Goal: Task Accomplishment & Management: Manage account settings

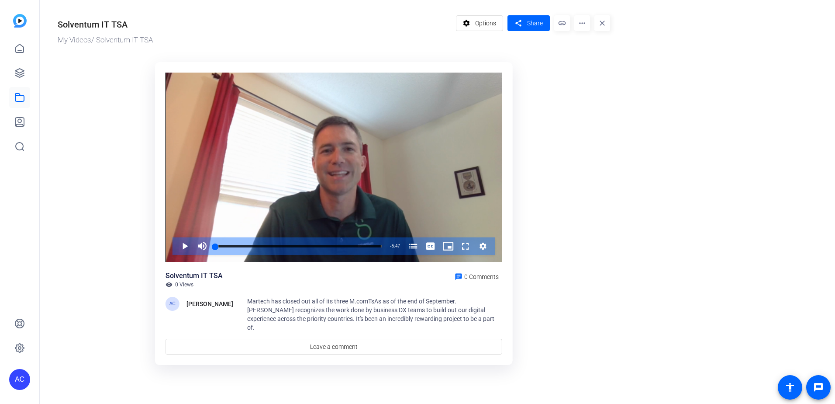
click at [585, 26] on mat-icon "more_horiz" at bounding box center [582, 23] width 16 height 16
click at [19, 19] on div at bounding box center [417, 202] width 835 height 404
click at [21, 24] on img at bounding box center [20, 21] width 14 height 14
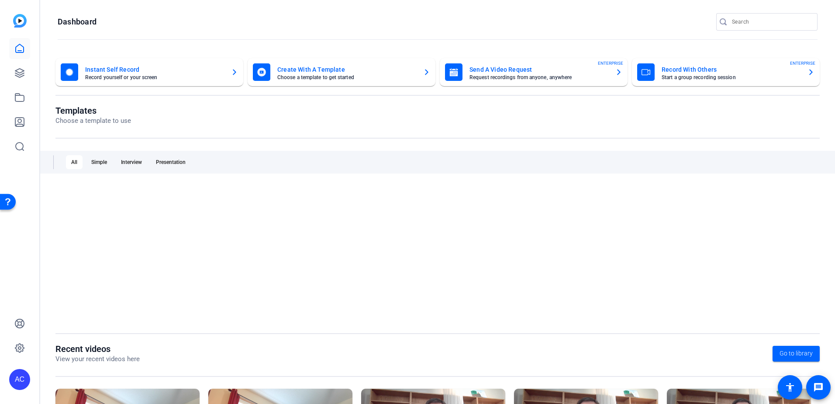
click at [498, 73] on mat-card-title "Send A Video Request" at bounding box center [539, 69] width 139 height 10
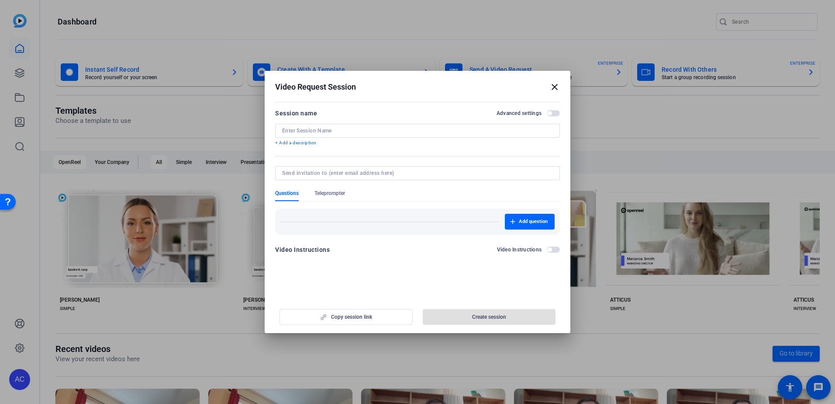
click at [369, 171] on input at bounding box center [415, 172] width 267 height 7
type input "[EMAIL_ADDRESS][DOMAIN_NAME]"
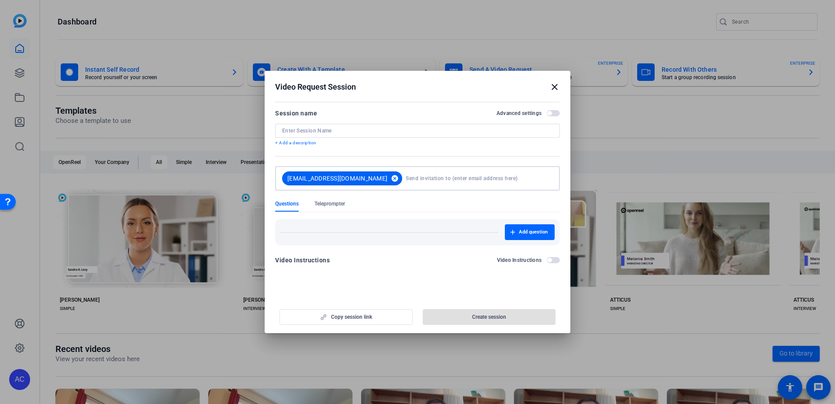
click at [387, 177] on mat-icon "cancel" at bounding box center [394, 178] width 15 height 8
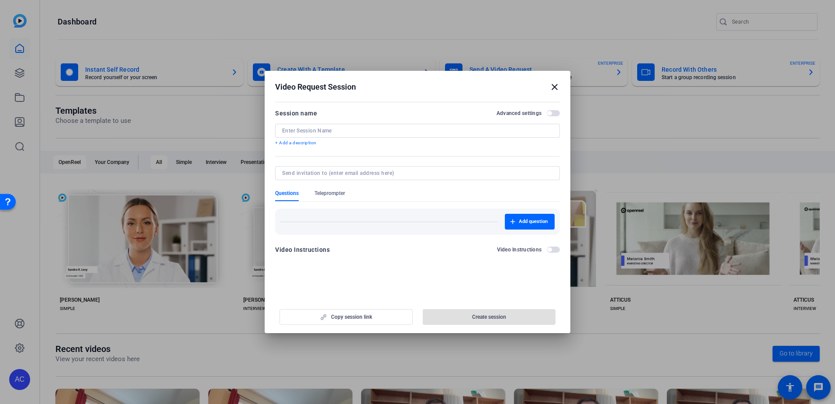
click at [338, 171] on input at bounding box center [415, 172] width 267 height 7
click at [374, 172] on input "[EMAIL_ADDRESS][DOMAIN_NAME]" at bounding box center [415, 172] width 267 height 7
type input "[EMAIL_ADDRESS][DOMAIN_NAME]"
click at [365, 216] on div "Add question" at bounding box center [417, 218] width 285 height 33
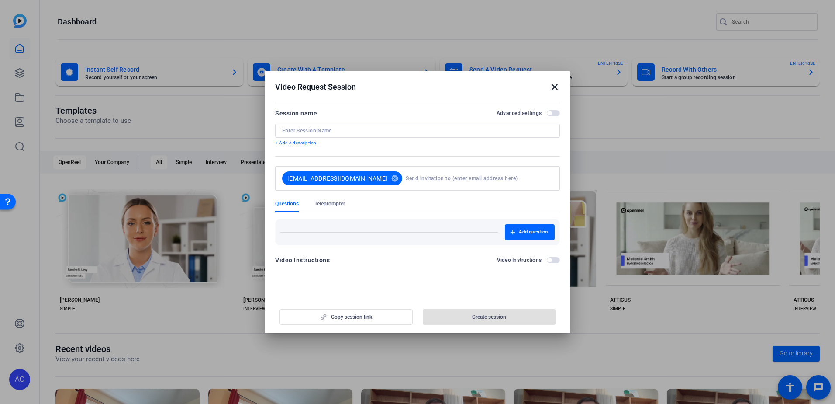
click at [339, 134] on input at bounding box center [417, 130] width 271 height 7
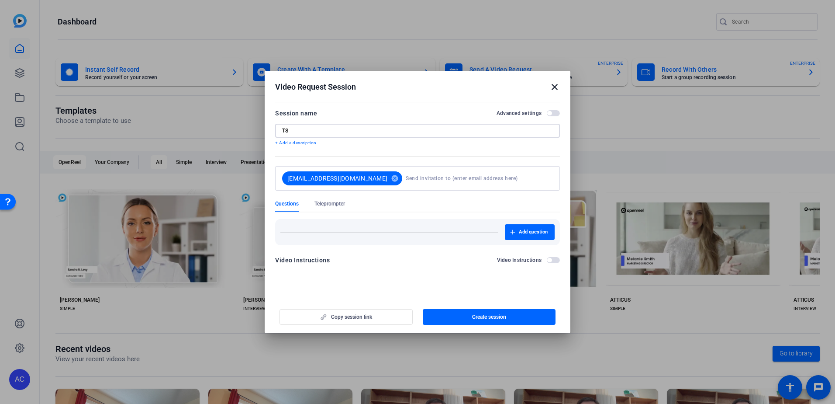
type input "T"
type input "[DOMAIN_NAME] TSA"
click at [406, 178] on input at bounding box center [478, 177] width 144 height 17
type input "[EMAIL_ADDRESS][DOMAIN_NAME]"
click at [502, 316] on span "Create session" at bounding box center [489, 316] width 34 height 7
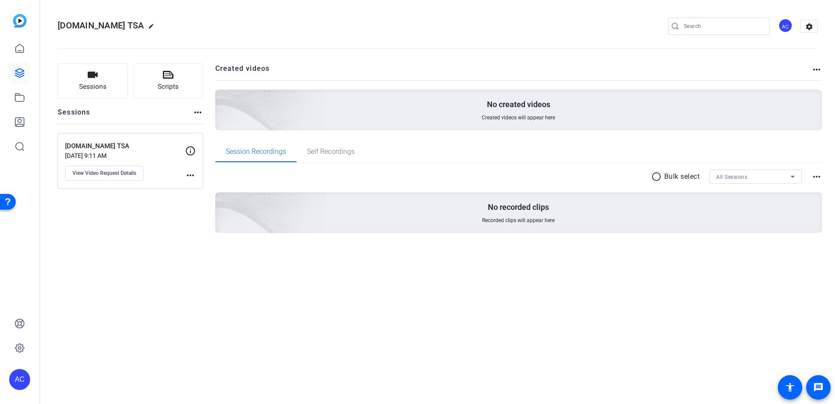
click at [523, 321] on div "[DOMAIN_NAME] TSA edit AC settings Sessions Scripts Sessions more_horiz [DOMAIN…" at bounding box center [437, 202] width 795 height 404
click at [21, 26] on img at bounding box center [20, 21] width 14 height 14
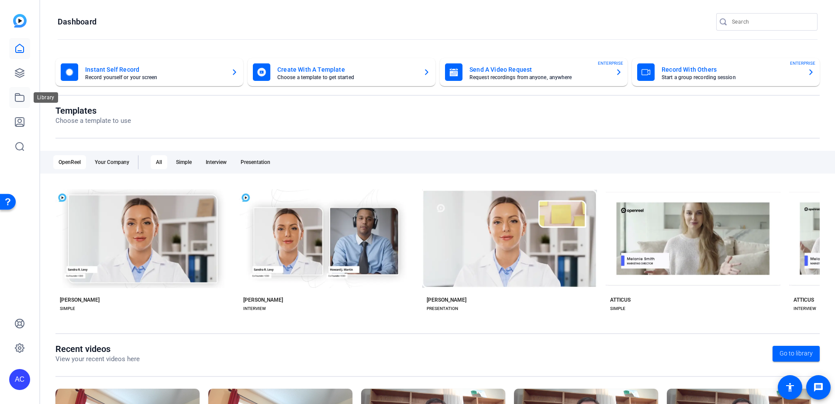
click at [16, 101] on icon at bounding box center [19, 97] width 9 height 8
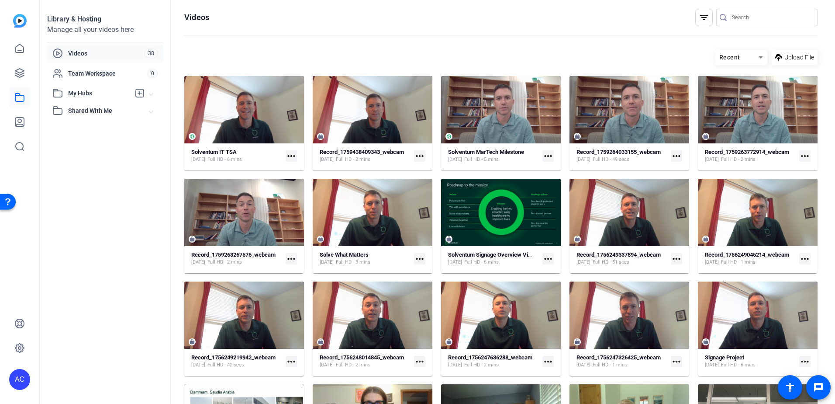
click at [672, 157] on mat-icon "more_horiz" at bounding box center [676, 155] width 11 height 11
click at [660, 113] on div at bounding box center [417, 202] width 835 height 404
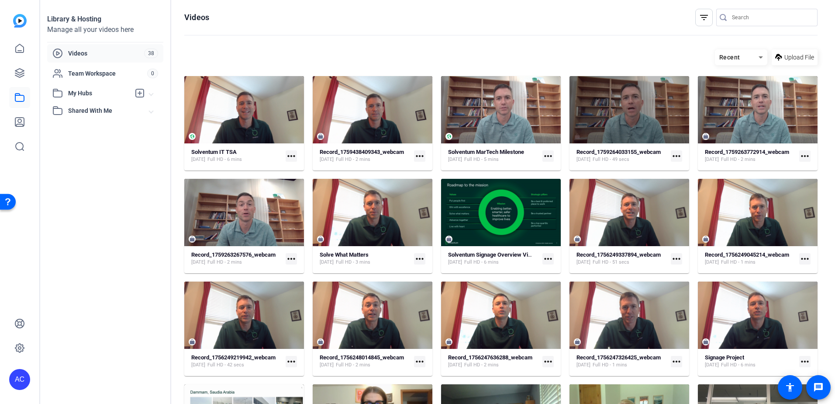
drag, startPoint x: 660, startPoint y: 113, endPoint x: 620, endPoint y: 45, distance: 78.4
click at [620, 45] on hosting-toolbar "Recent Upload File" at bounding box center [500, 60] width 633 height 31
click at [626, 128] on div at bounding box center [630, 109] width 120 height 67
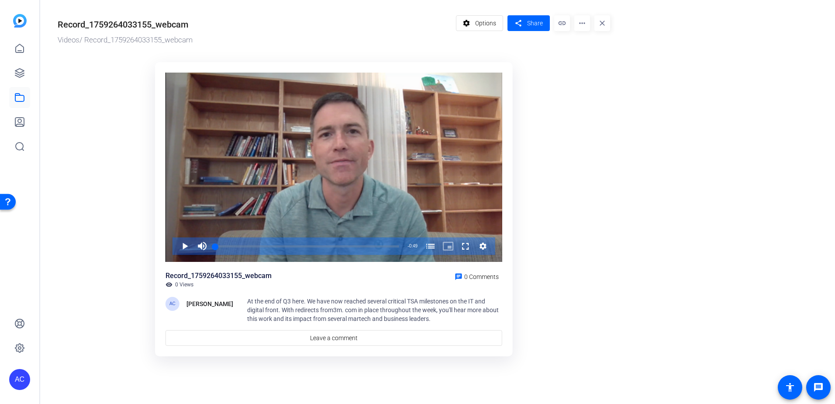
click at [583, 26] on mat-icon "more_horiz" at bounding box center [582, 23] width 16 height 16
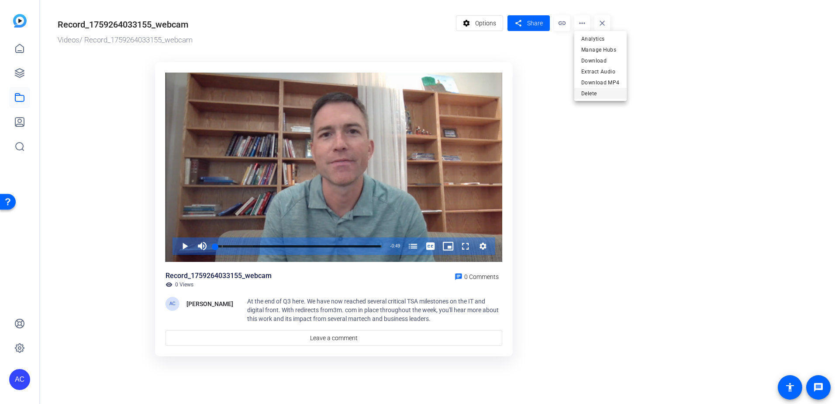
click at [603, 97] on span "Delete" at bounding box center [600, 93] width 38 height 10
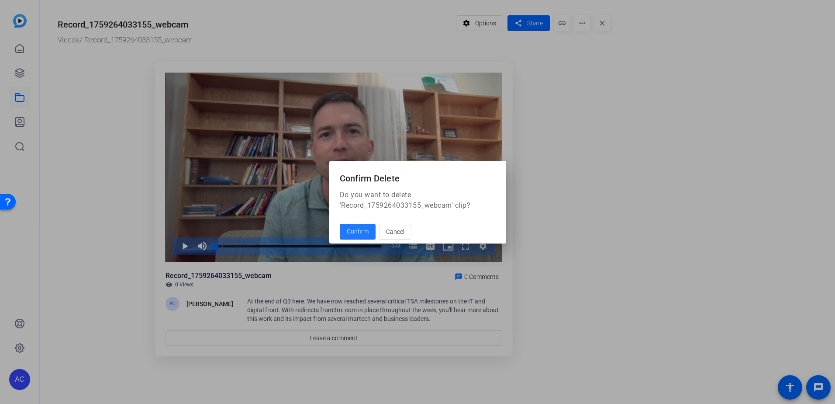
click at [353, 227] on span "Confirm" at bounding box center [358, 231] width 22 height 9
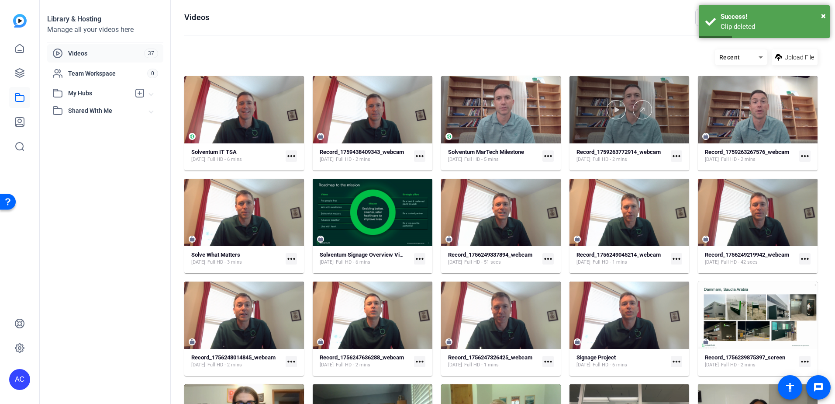
click at [664, 102] on div at bounding box center [630, 109] width 120 height 19
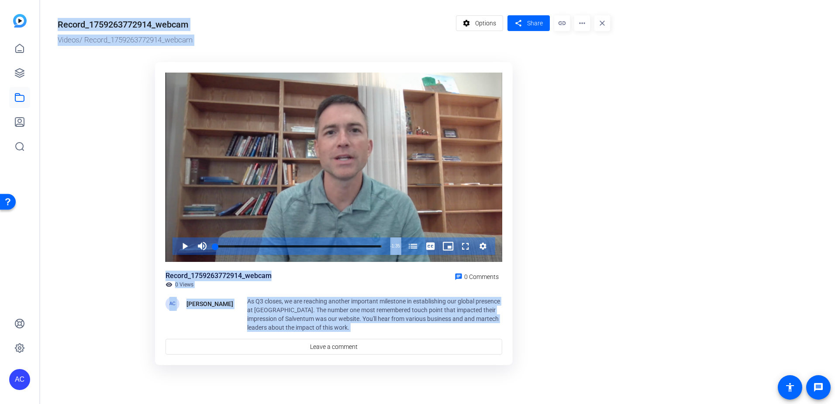
click at [580, 25] on mat-icon "more_horiz" at bounding box center [582, 23] width 16 height 16
click at [585, 92] on span "Delete" at bounding box center [600, 93] width 38 height 10
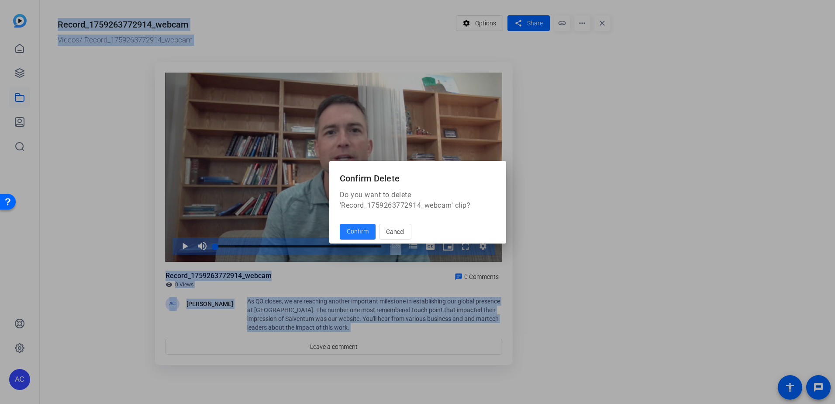
click at [359, 232] on span "Confirm" at bounding box center [358, 231] width 22 height 9
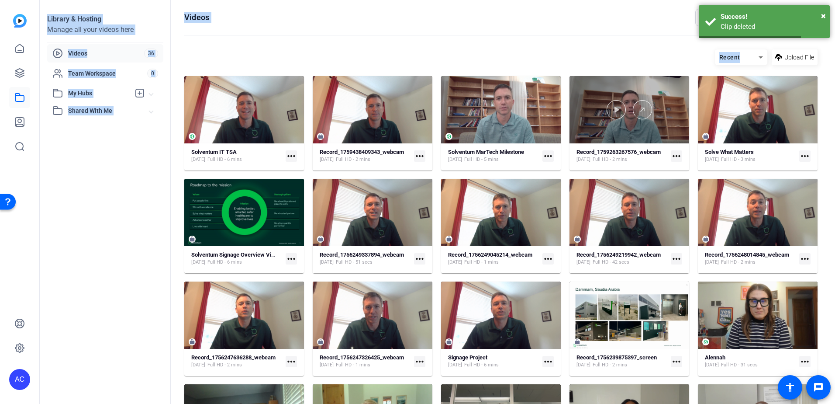
click at [637, 133] on div at bounding box center [630, 109] width 120 height 67
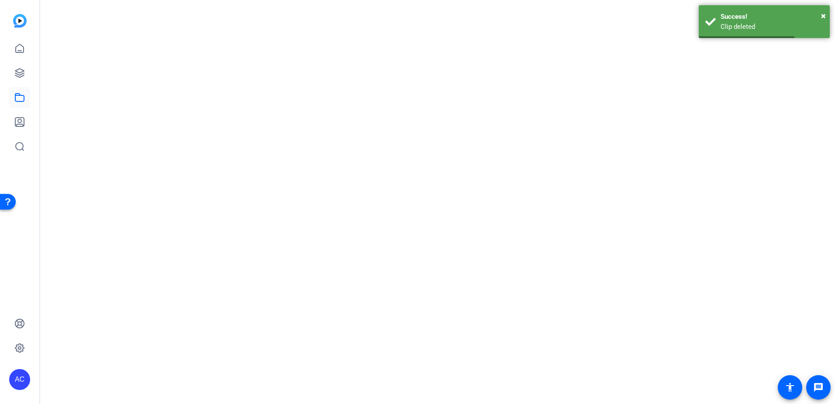
click at [637, 133] on mat-drawer-content at bounding box center [435, 202] width 791 height 404
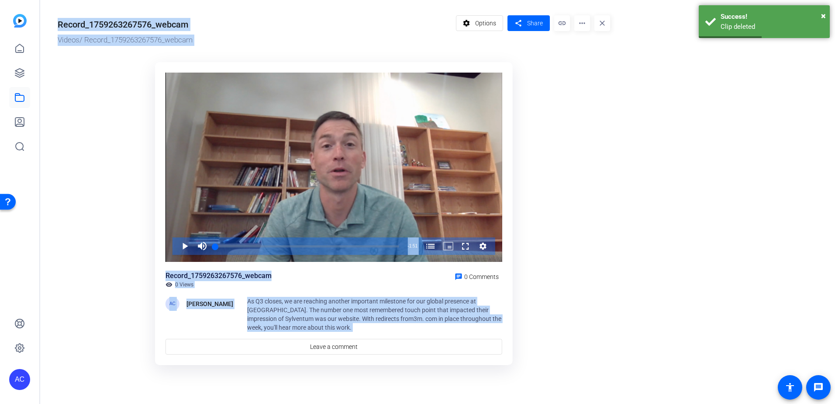
click at [584, 27] on mat-icon "more_horiz" at bounding box center [582, 23] width 16 height 16
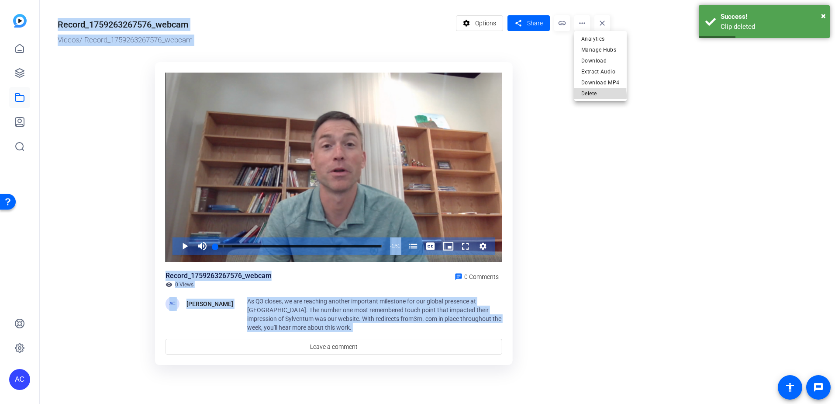
click at [591, 96] on span "Delete" at bounding box center [600, 93] width 38 height 10
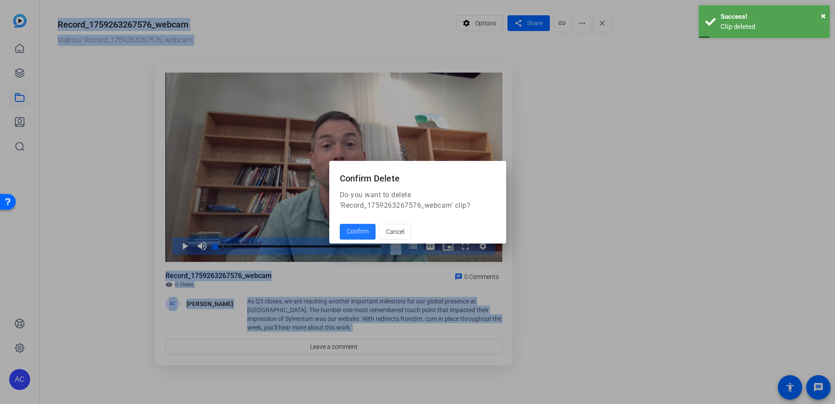
click at [350, 232] on span "Confirm" at bounding box center [358, 231] width 22 height 9
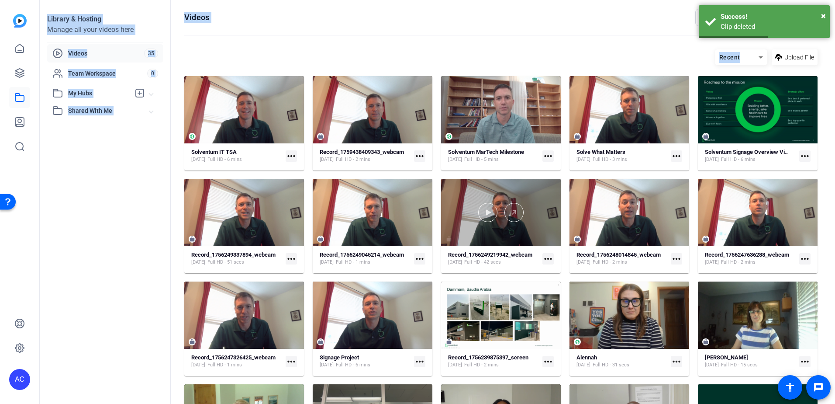
click at [529, 230] on div at bounding box center [501, 212] width 120 height 67
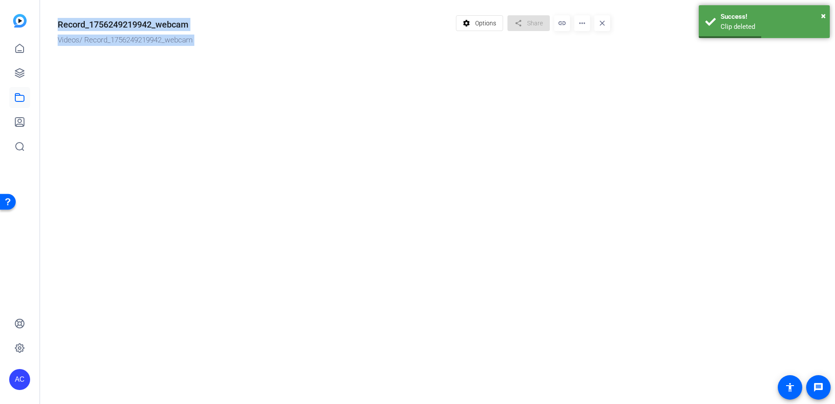
click at [529, 230] on mat-drawer-content "Record_1756249219942_webcam Videos / Record_1756249219942_webcam settings Optio…" at bounding box center [435, 202] width 791 height 404
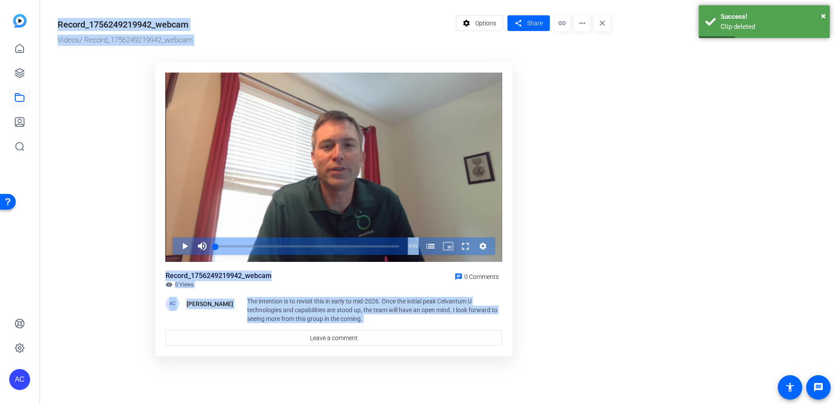
click at [582, 24] on mat-icon "more_horiz" at bounding box center [582, 23] width 16 height 16
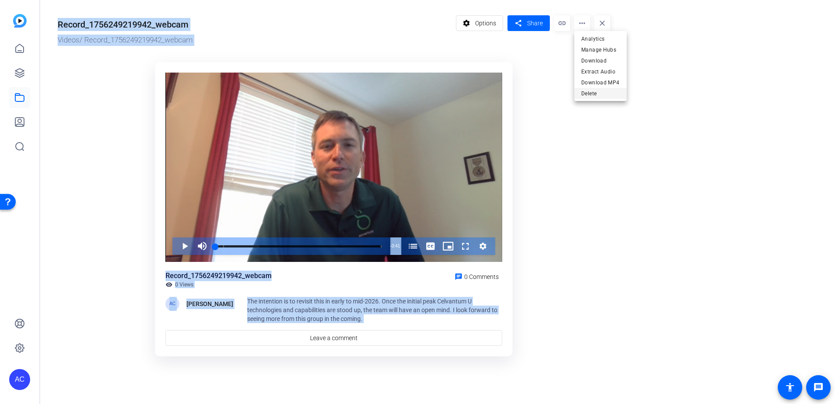
click at [593, 97] on span "Delete" at bounding box center [600, 93] width 38 height 10
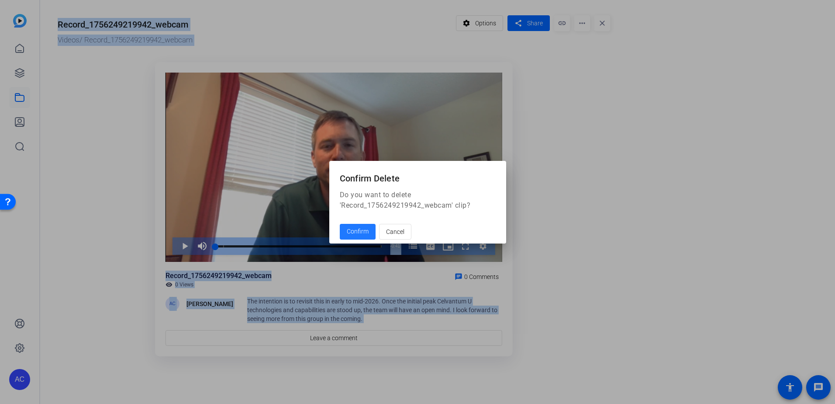
click at [360, 228] on span "Confirm" at bounding box center [358, 231] width 22 height 9
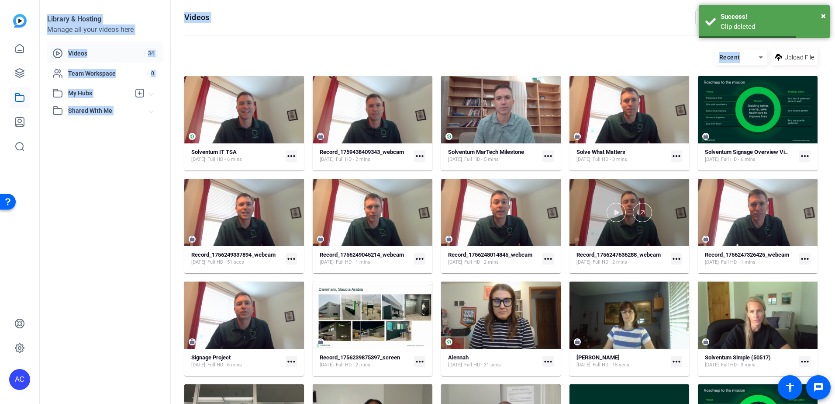
click at [636, 234] on div at bounding box center [630, 212] width 120 height 67
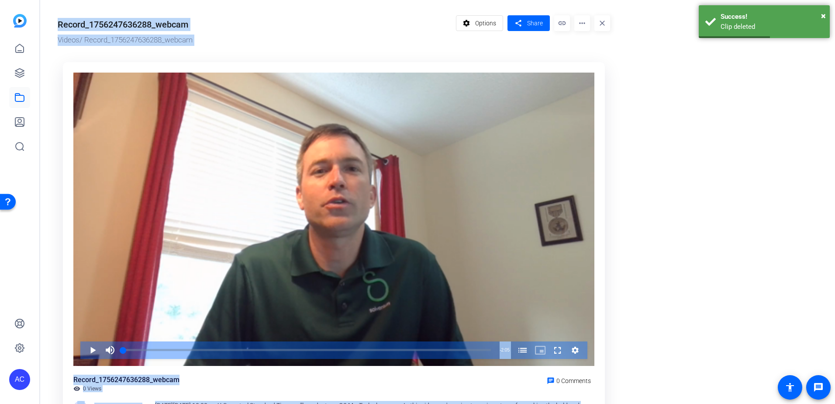
click at [582, 25] on mat-icon "more_horiz" at bounding box center [582, 23] width 16 height 16
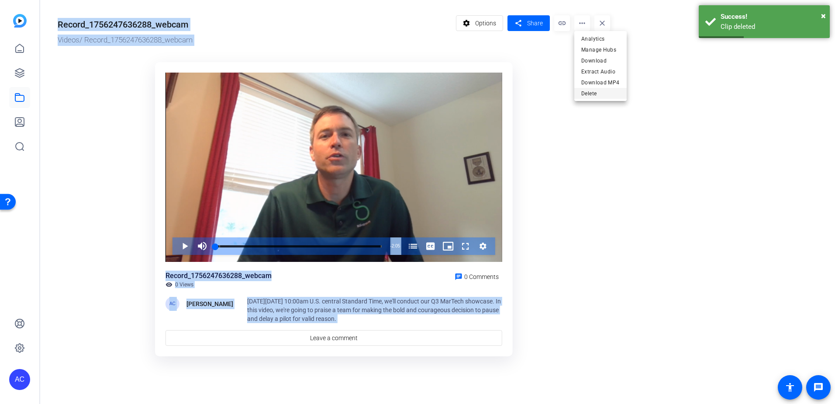
click at [589, 94] on span "Delete" at bounding box center [600, 93] width 38 height 10
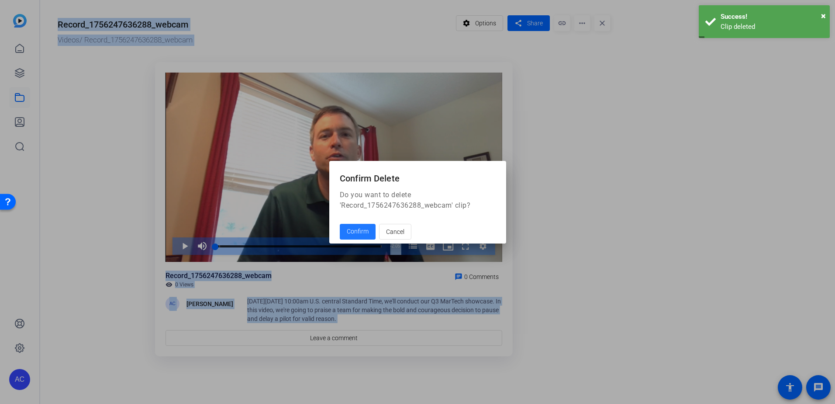
click at [349, 232] on span "Confirm" at bounding box center [358, 231] width 22 height 9
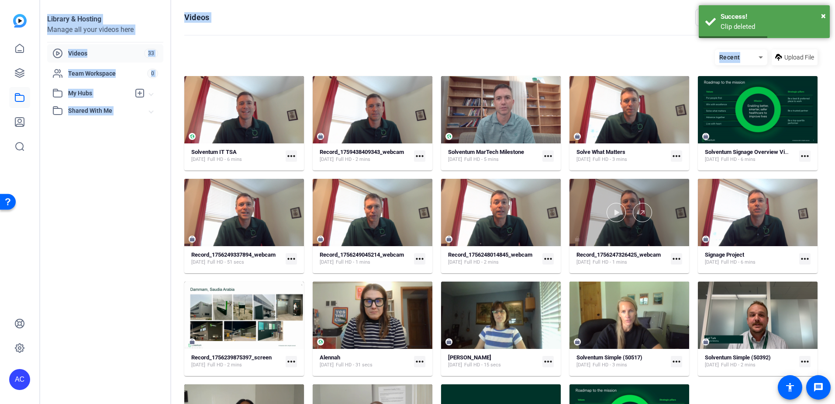
click at [620, 242] on div at bounding box center [630, 212] width 120 height 67
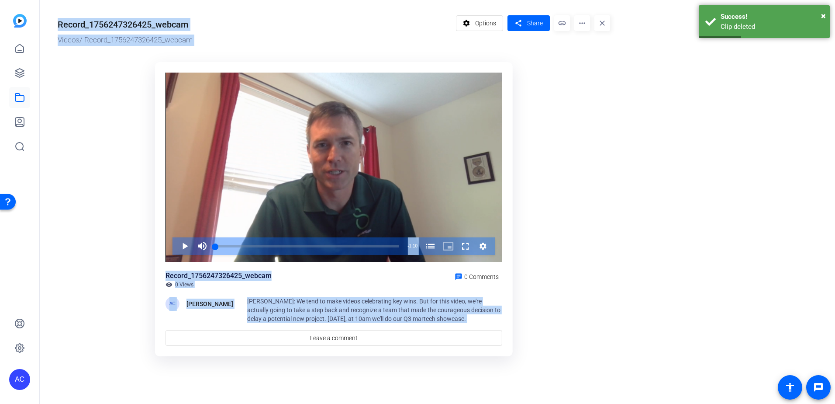
click at [578, 26] on mat-icon "more_horiz" at bounding box center [582, 23] width 16 height 16
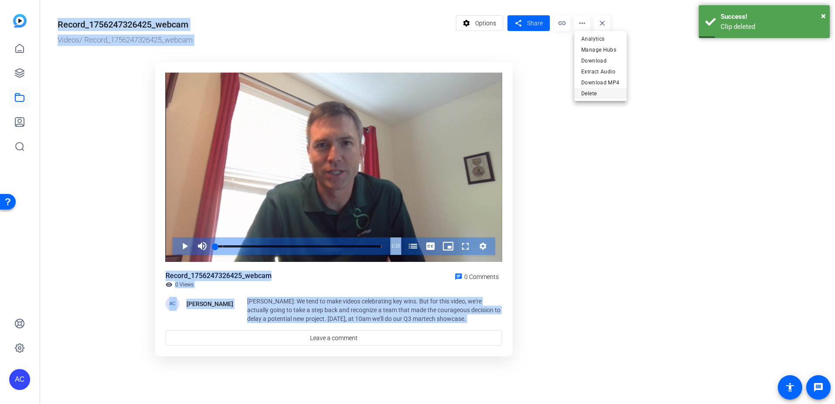
click at [588, 93] on span "Delete" at bounding box center [600, 93] width 38 height 10
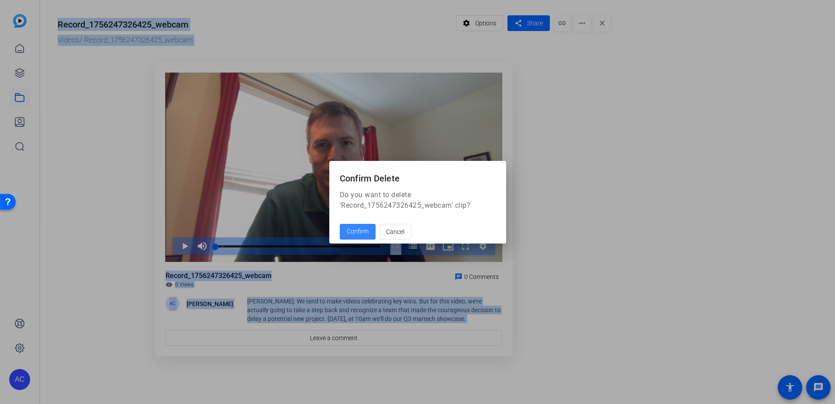
click at [363, 229] on span "Confirm" at bounding box center [358, 231] width 22 height 9
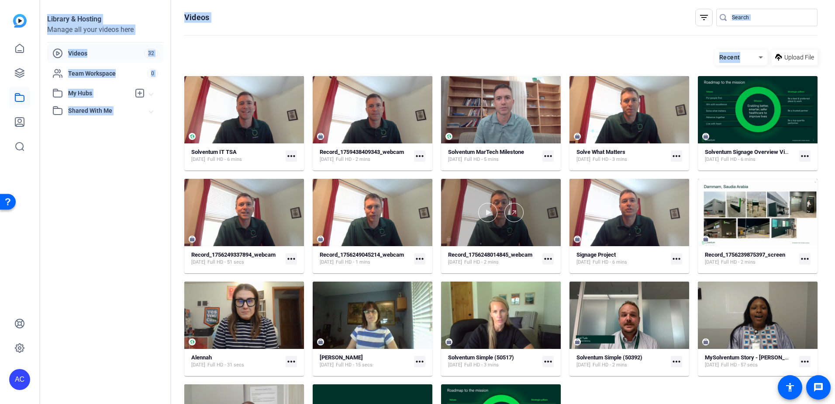
click at [543, 227] on div at bounding box center [501, 212] width 120 height 67
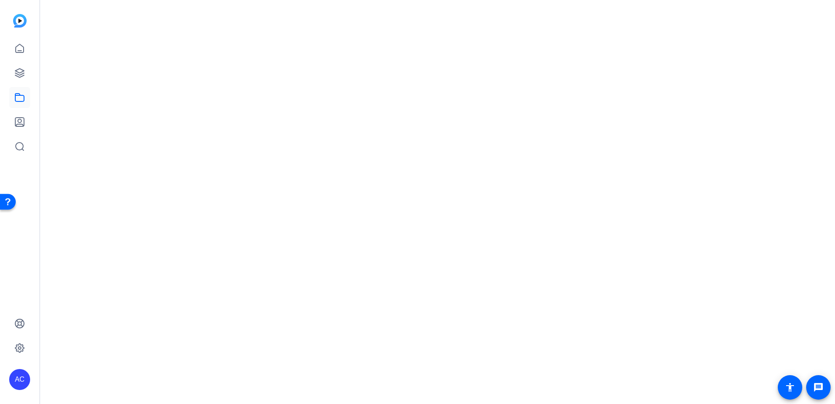
click at [543, 226] on mat-drawer-content at bounding box center [435, 202] width 791 height 404
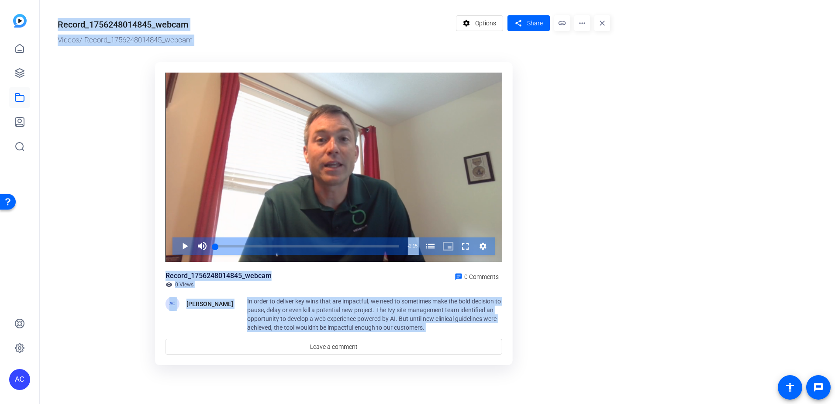
click at [587, 22] on mat-icon "more_horiz" at bounding box center [582, 23] width 16 height 16
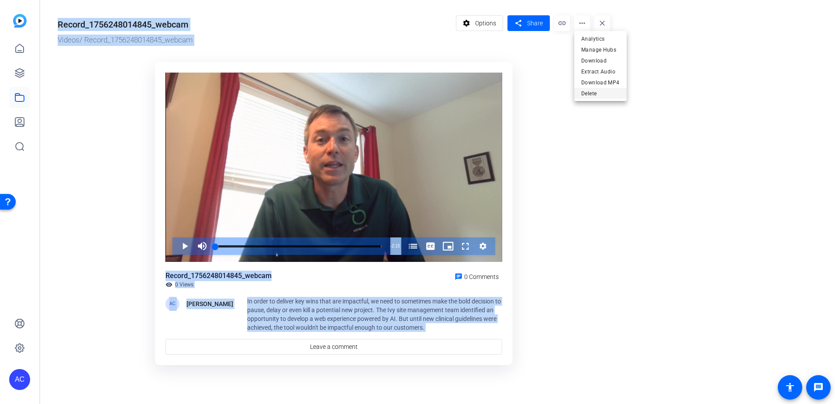
click at [591, 90] on span "Delete" at bounding box center [600, 93] width 38 height 10
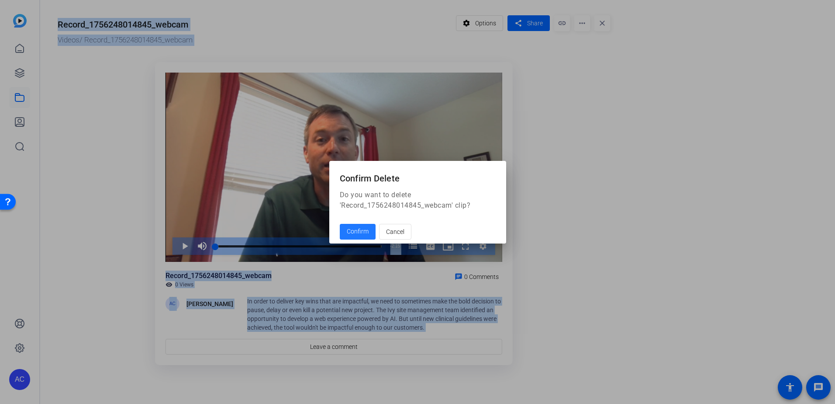
click at [343, 229] on span at bounding box center [358, 231] width 36 height 21
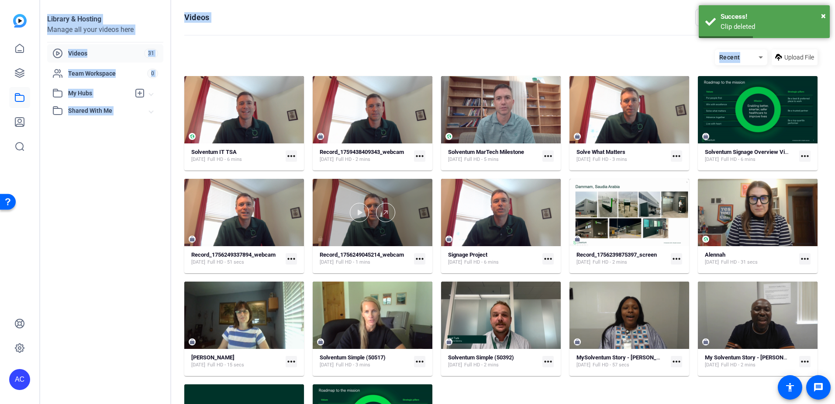
click at [406, 236] on div at bounding box center [373, 212] width 120 height 67
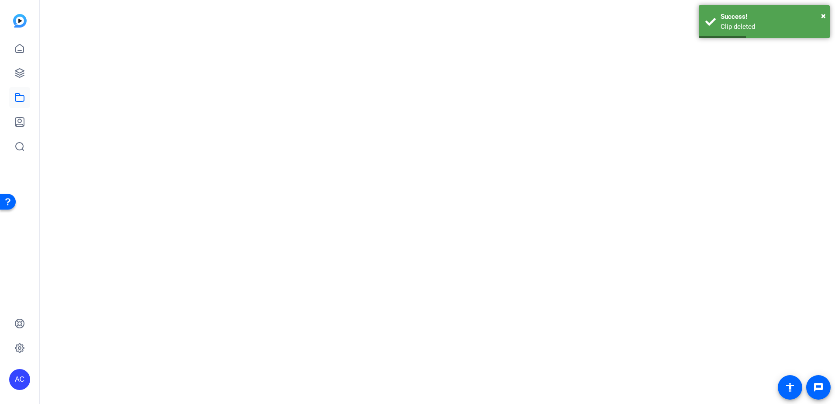
click at [406, 236] on mat-drawer-content at bounding box center [435, 202] width 791 height 404
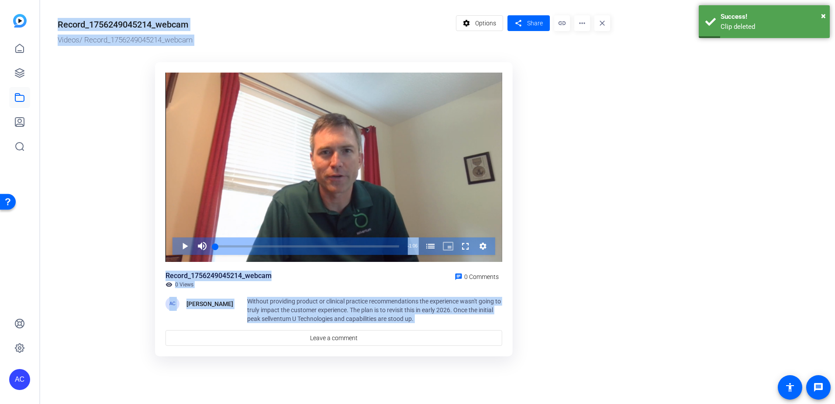
click at [577, 26] on mat-icon "more_horiz" at bounding box center [582, 23] width 16 height 16
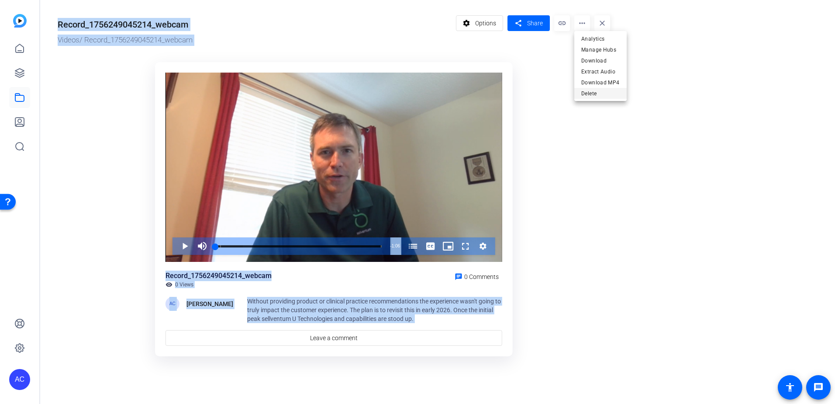
click at [583, 97] on span "Delete" at bounding box center [600, 93] width 38 height 10
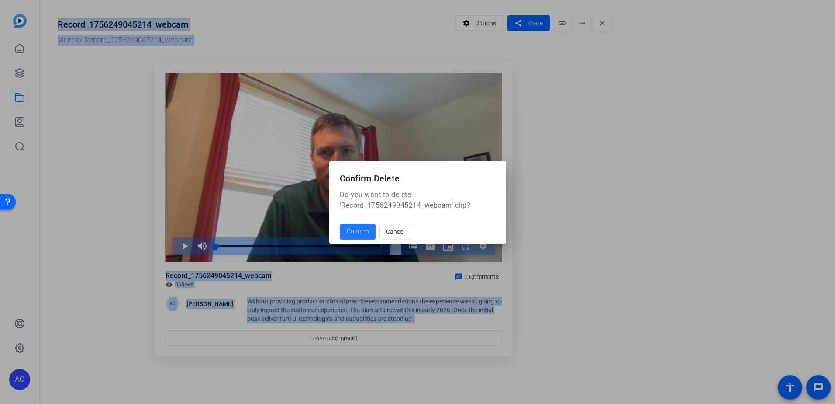
click at [354, 228] on span "Confirm" at bounding box center [358, 231] width 22 height 9
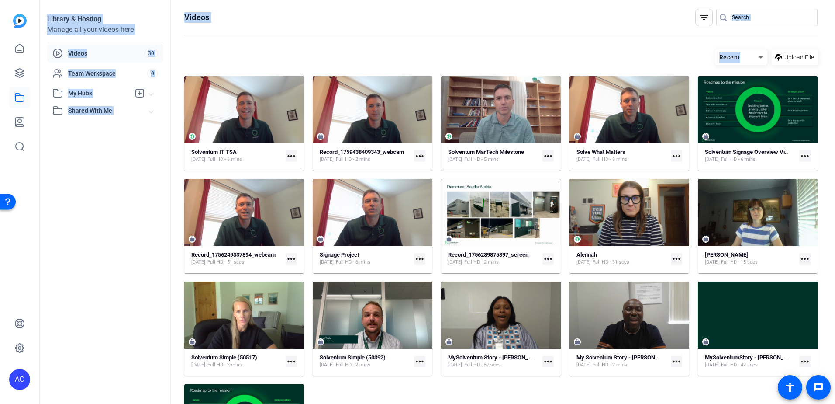
click at [275, 267] on mat-card-content "Record_1756249337894_webcam [DATE] Full HD - 51 secs more_horiz" at bounding box center [244, 262] width 120 height 22
drag, startPoint x: 275, startPoint y: 267, endPoint x: 277, endPoint y: 195, distance: 72.1
click at [277, 195] on div at bounding box center [244, 212] width 120 height 67
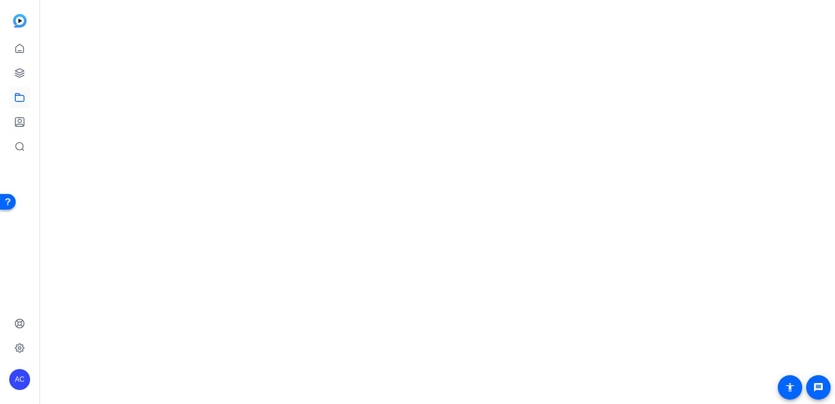
click at [277, 195] on mat-drawer-content at bounding box center [435, 202] width 791 height 404
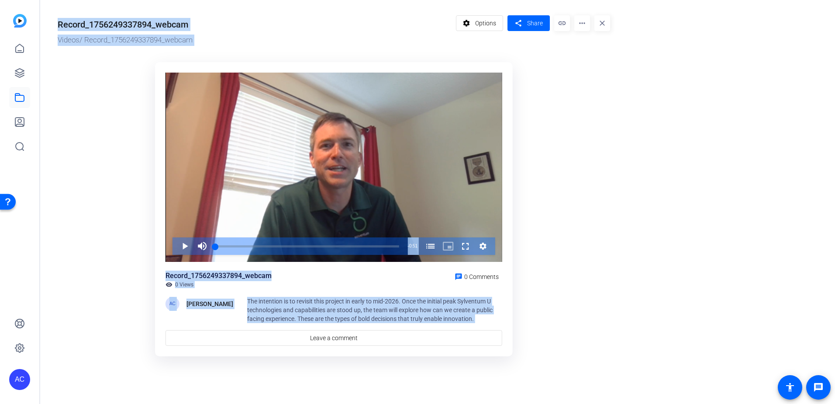
click at [583, 22] on mat-icon "more_horiz" at bounding box center [582, 23] width 16 height 16
click at [591, 91] on span "Delete" at bounding box center [600, 93] width 38 height 10
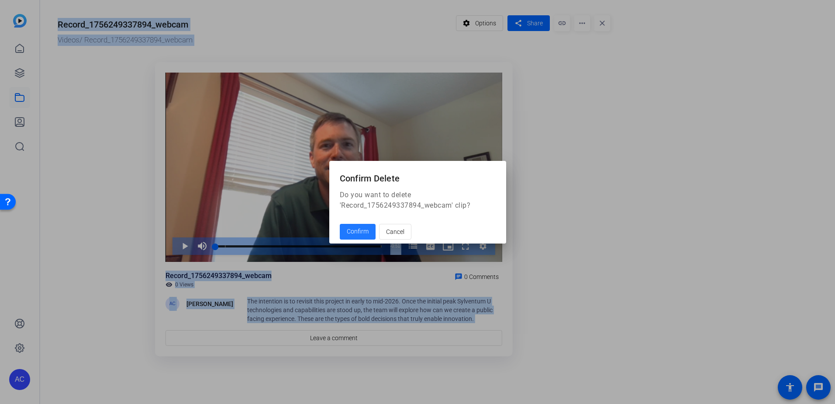
click at [359, 231] on span "Confirm" at bounding box center [358, 231] width 22 height 9
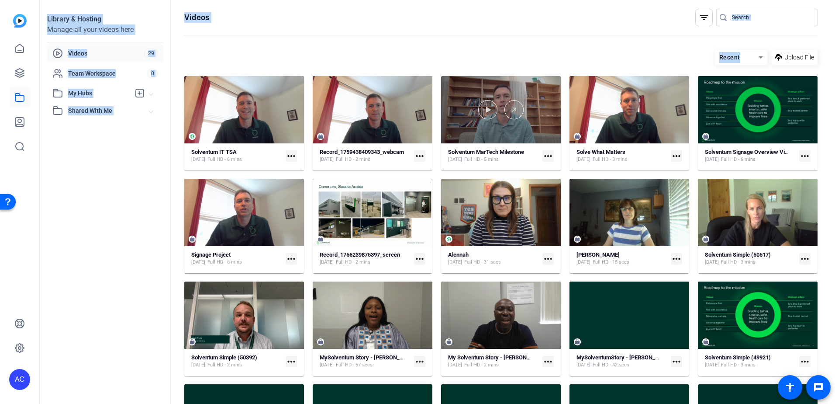
click at [522, 126] on div at bounding box center [501, 109] width 120 height 67
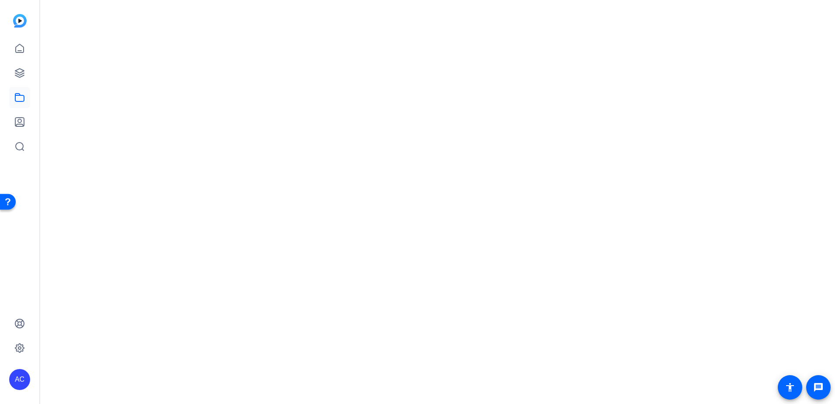
click at [522, 126] on mat-drawer-content at bounding box center [435, 202] width 791 height 404
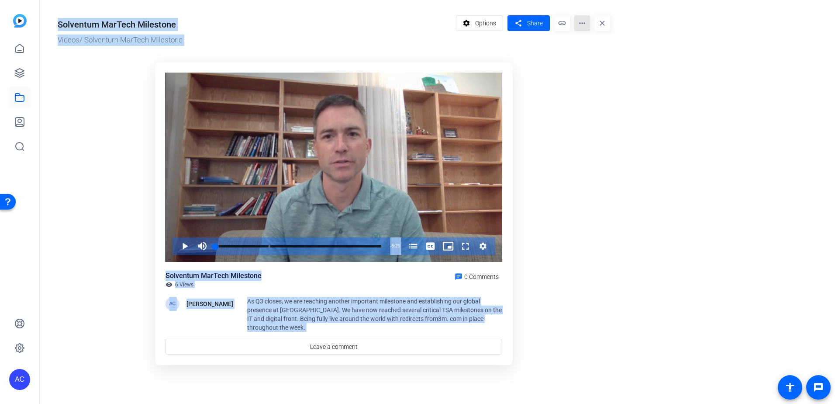
drag, startPoint x: 522, startPoint y: 126, endPoint x: 584, endPoint y: 25, distance: 117.6
click at [584, 25] on mat-icon "more_horiz" at bounding box center [582, 23] width 16 height 16
click at [584, 105] on span "Delete" at bounding box center [600, 104] width 38 height 10
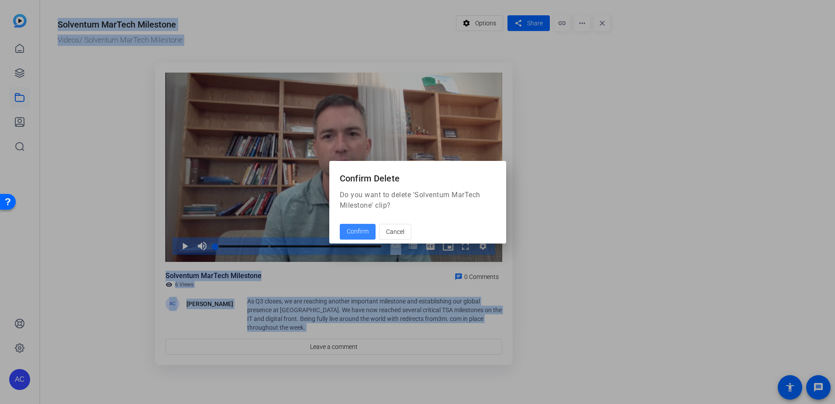
click at [354, 234] on span "Confirm" at bounding box center [358, 231] width 22 height 9
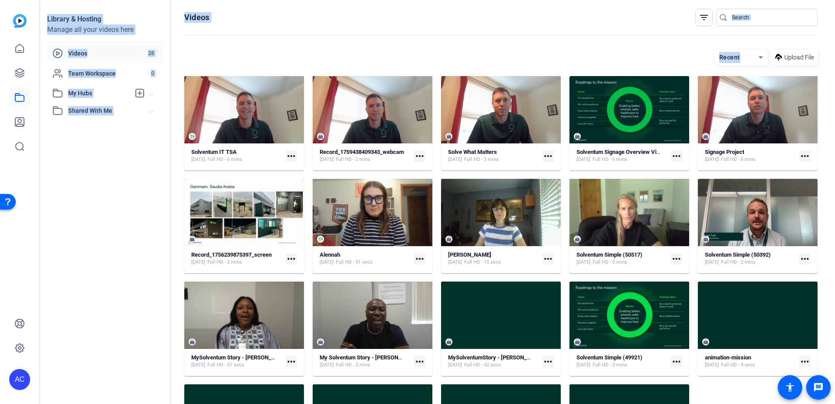
click at [102, 168] on div "Library & Hosting Manage all your videos here Videos 28 Team Workspace 0 My Hub…" at bounding box center [105, 202] width 131 height 404
click at [11, 96] on link at bounding box center [19, 97] width 21 height 21
click at [23, 98] on icon at bounding box center [19, 97] width 10 height 10
click at [275, 21] on openreel-page-title "Videos filter_list" at bounding box center [500, 17] width 633 height 17
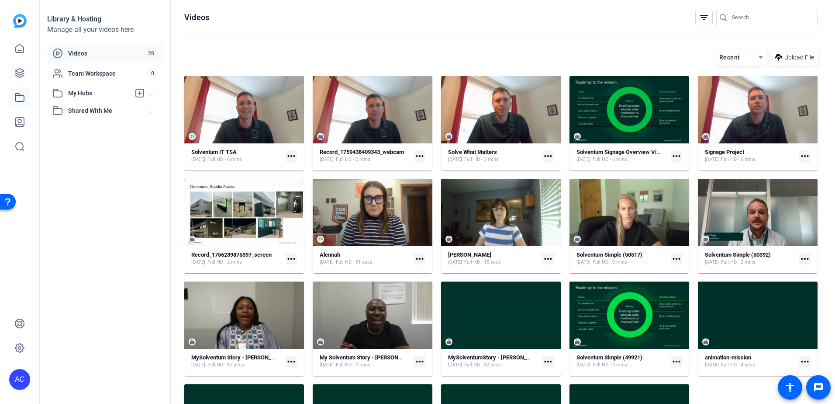
click at [23, 25] on img at bounding box center [20, 21] width 14 height 14
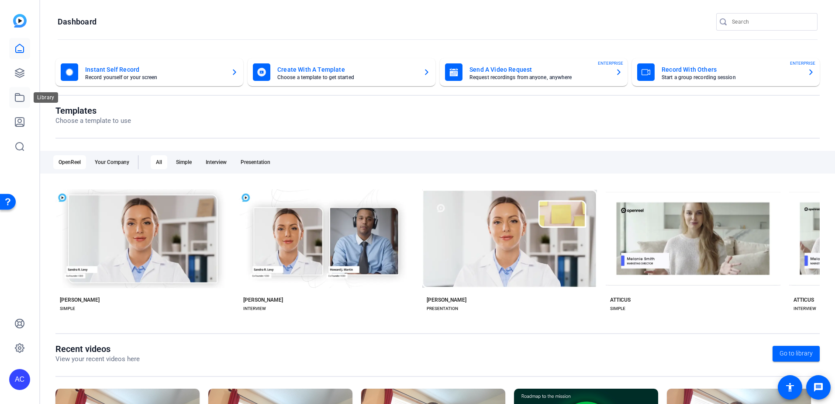
click at [23, 99] on icon at bounding box center [19, 97] width 10 height 10
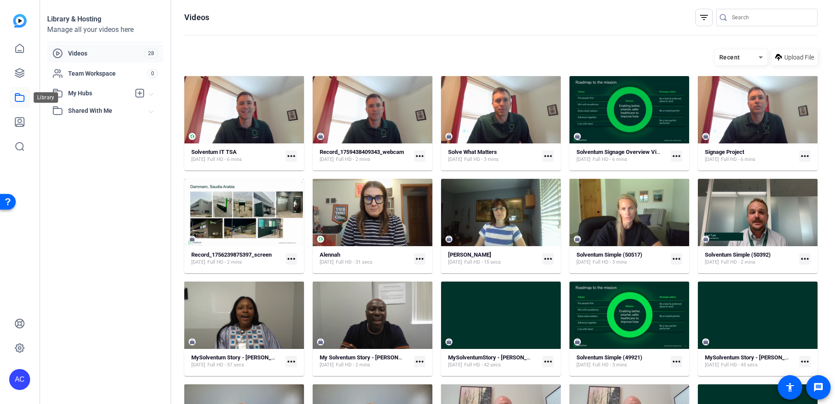
click at [16, 104] on link at bounding box center [19, 97] width 21 height 21
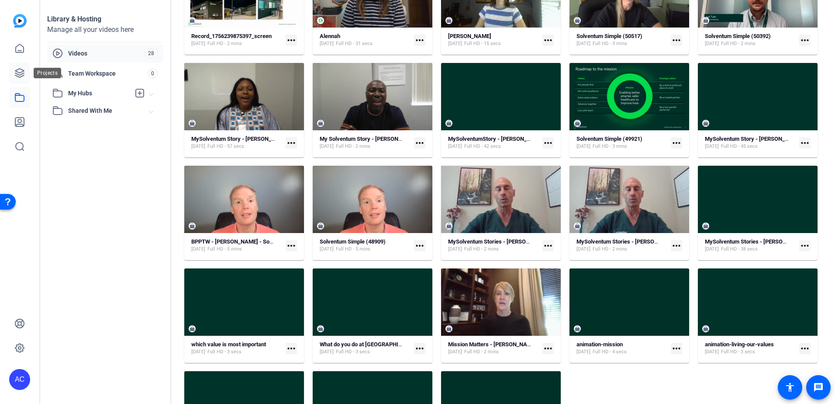
click at [21, 74] on icon at bounding box center [19, 73] width 9 height 9
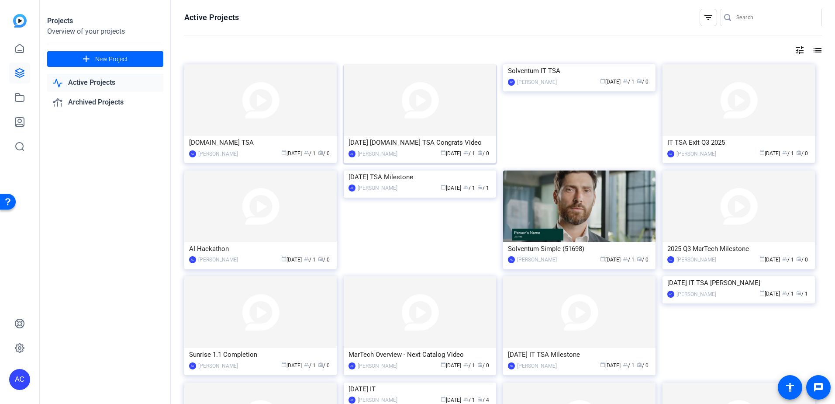
click at [387, 129] on img at bounding box center [420, 100] width 152 height 72
click at [290, 117] on img at bounding box center [260, 100] width 152 height 72
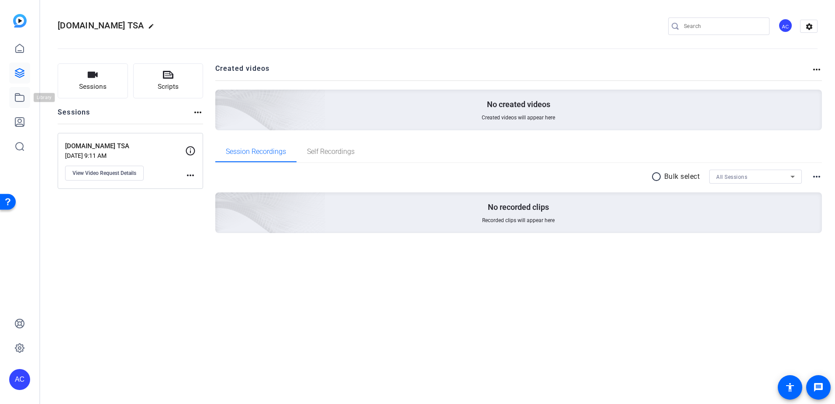
click at [18, 104] on link at bounding box center [19, 97] width 21 height 21
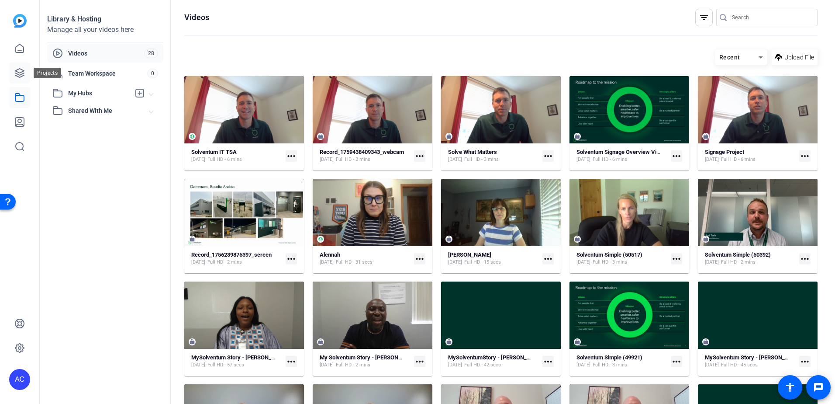
click at [17, 68] on icon at bounding box center [19, 73] width 10 height 10
